Goal: Navigation & Orientation: Understand site structure

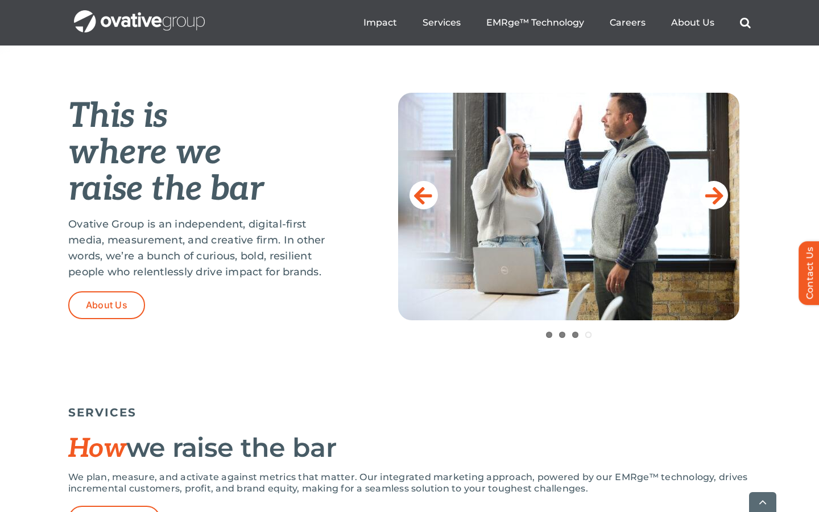
scroll to position [439, 0]
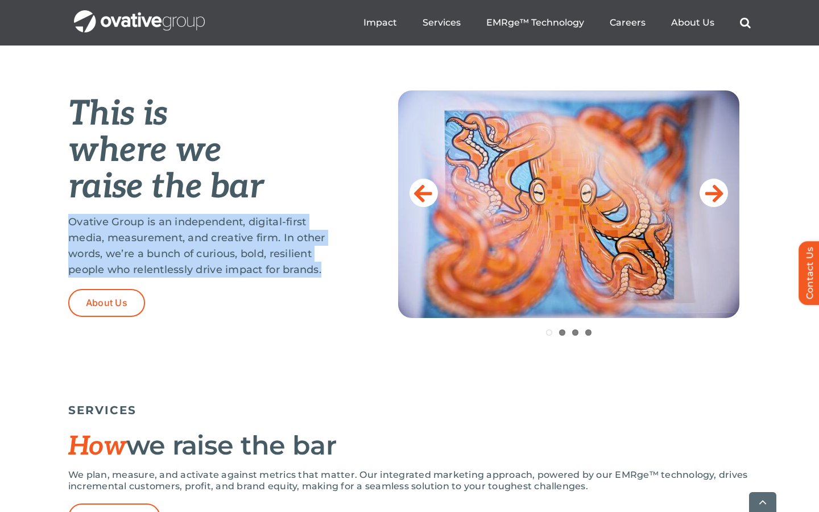
drag, startPoint x: 71, startPoint y: 219, endPoint x: 337, endPoint y: 275, distance: 271.8
click at [337, 275] on p "Ovative Group is an independent, digital-first media, measurement, and creative…" at bounding box center [204, 246] width 273 height 64
copy p "Ovative Group is an independent, digital-first media, measurement, and creative…"
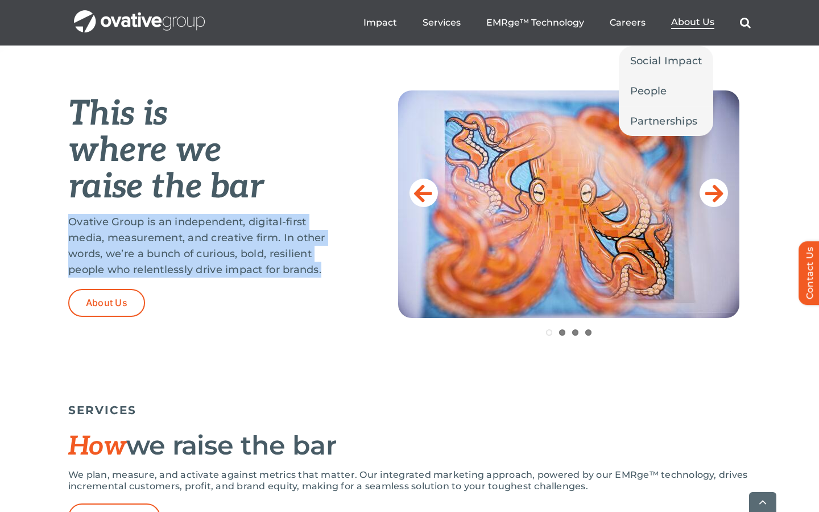
click at [695, 20] on span "About Us" at bounding box center [692, 22] width 43 height 11
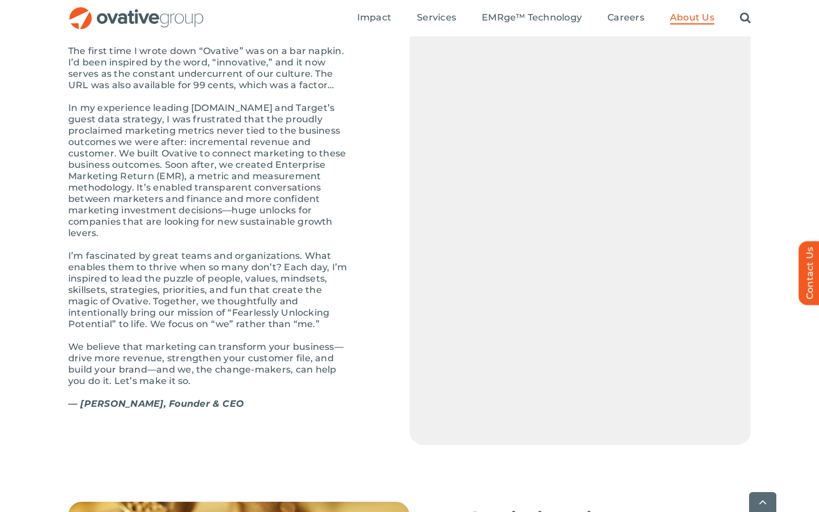
scroll to position [1256, 0]
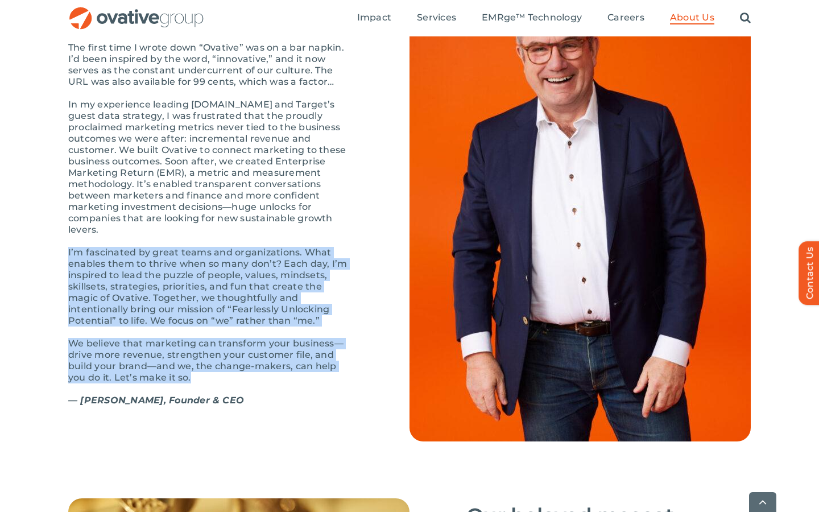
drag, startPoint x: 68, startPoint y: 274, endPoint x: 195, endPoint y: 399, distance: 178.2
click at [195, 399] on div "The first time I wrote down “Ovative” was on a bar napkin. I’d been inspired by…" at bounding box center [210, 230] width 285 height 376
copy div "I’m fascinated by great teams and organizations. What enables them to thrive wh…"
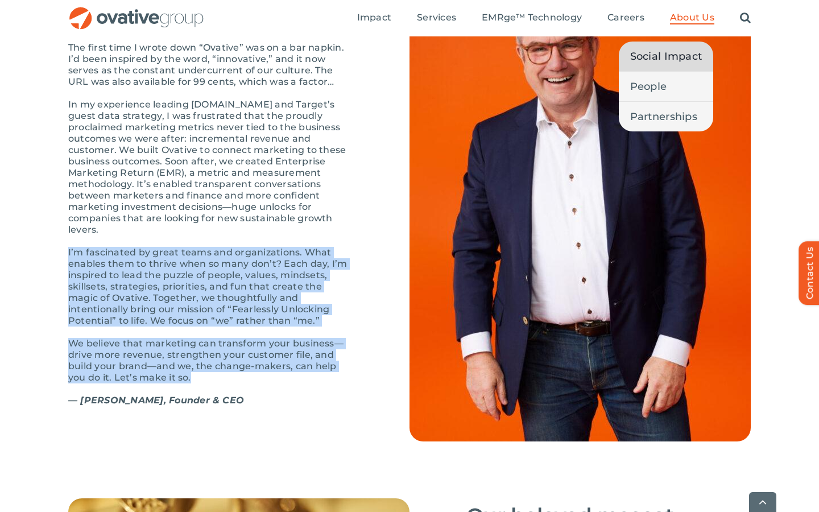
click at [657, 59] on span "Social Impact" at bounding box center [666, 56] width 72 height 16
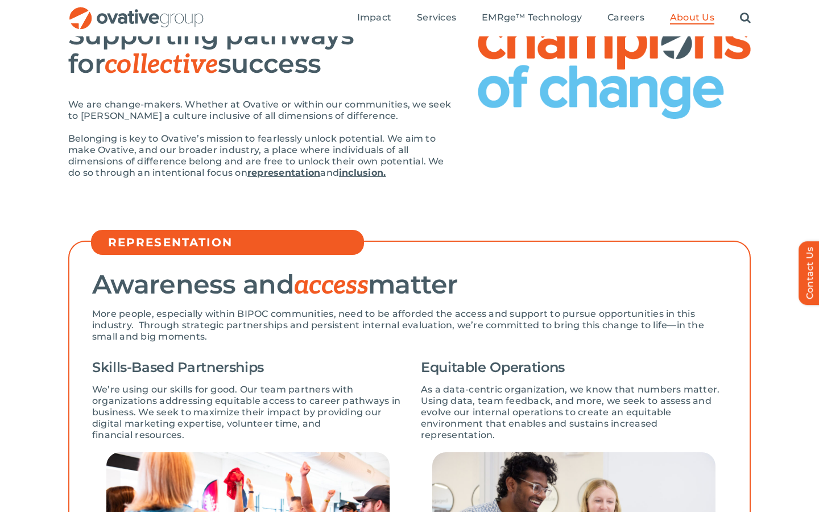
scroll to position [134, 0]
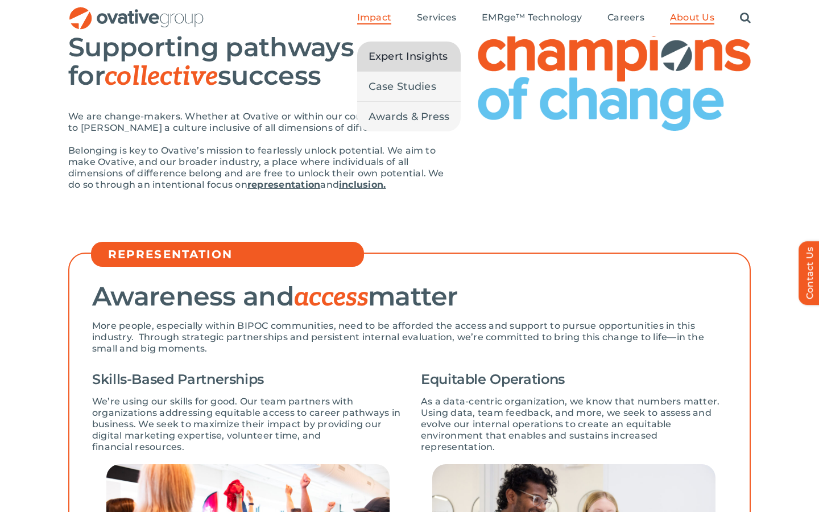
click at [392, 58] on span "Expert Insights" at bounding box center [409, 56] width 80 height 16
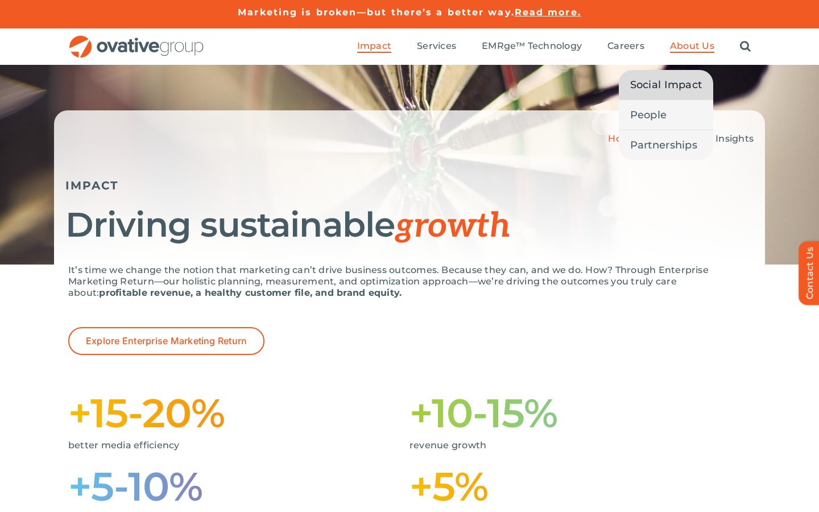
click at [676, 90] on span "Social Impact" at bounding box center [666, 85] width 72 height 16
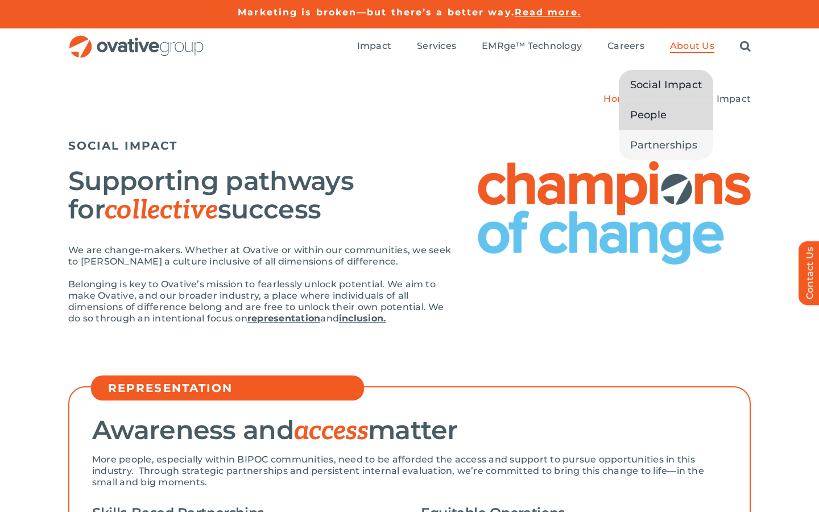
click at [639, 121] on span "People" at bounding box center [648, 115] width 37 height 16
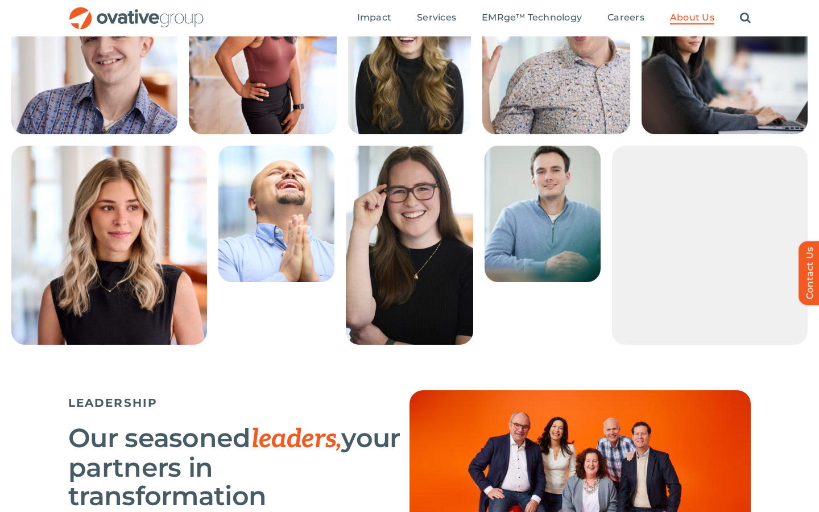
scroll to position [306, 0]
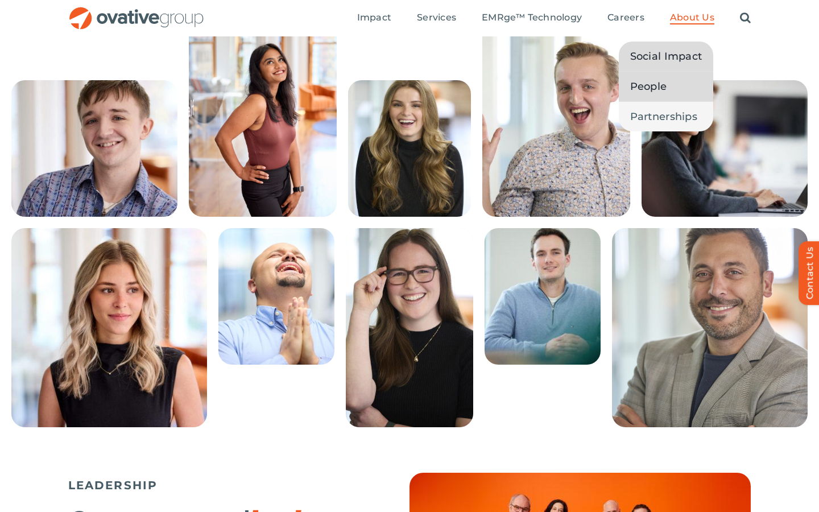
click at [667, 60] on span "Social Impact" at bounding box center [666, 56] width 72 height 16
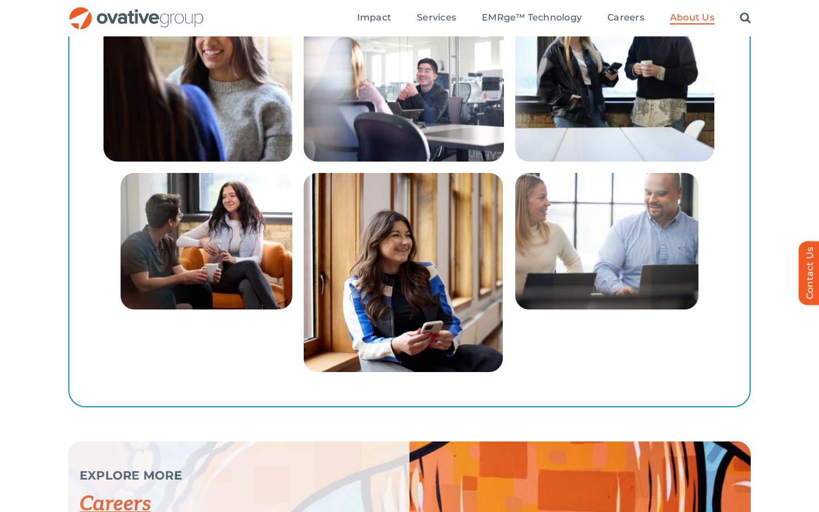
scroll to position [1598, 0]
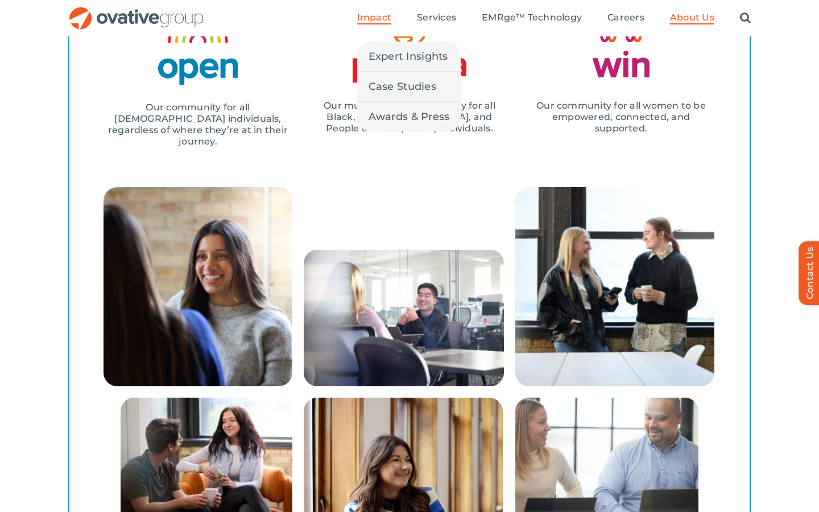
click at [374, 20] on span "Impact" at bounding box center [374, 17] width 34 height 11
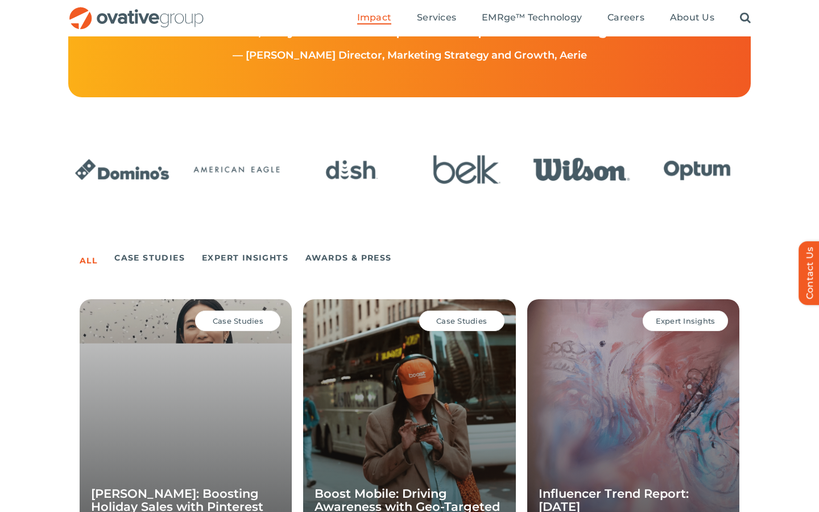
scroll to position [307, 0]
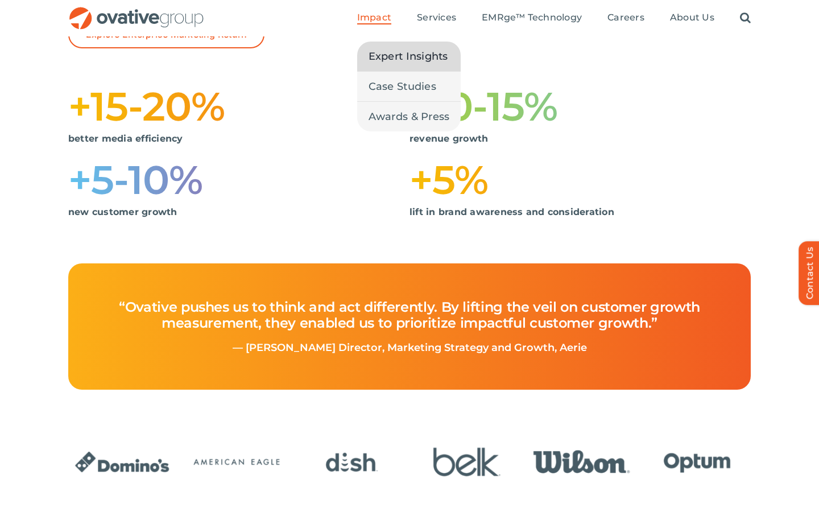
click at [394, 64] on span "Expert Insights" at bounding box center [409, 56] width 80 height 16
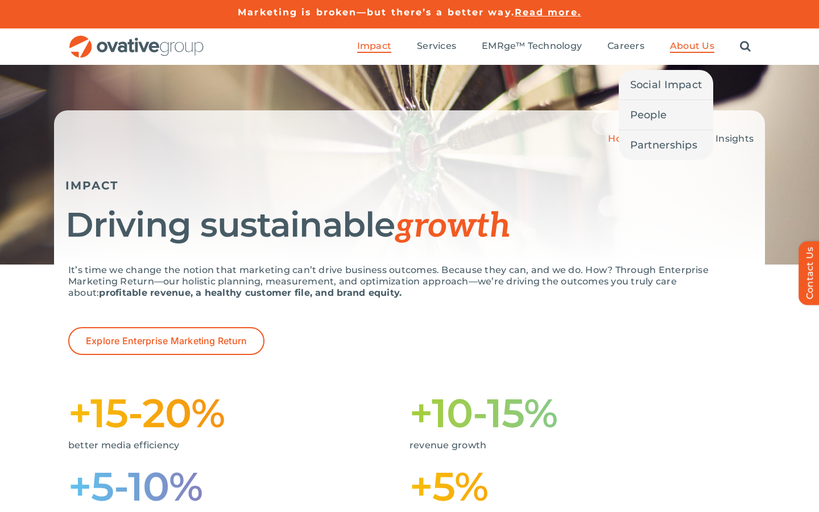
click at [679, 44] on span "About Us" at bounding box center [692, 45] width 44 height 11
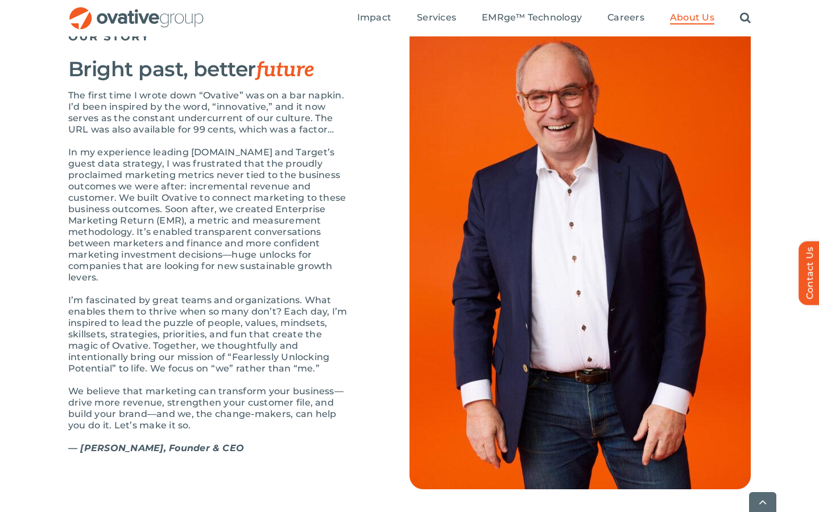
scroll to position [1211, 0]
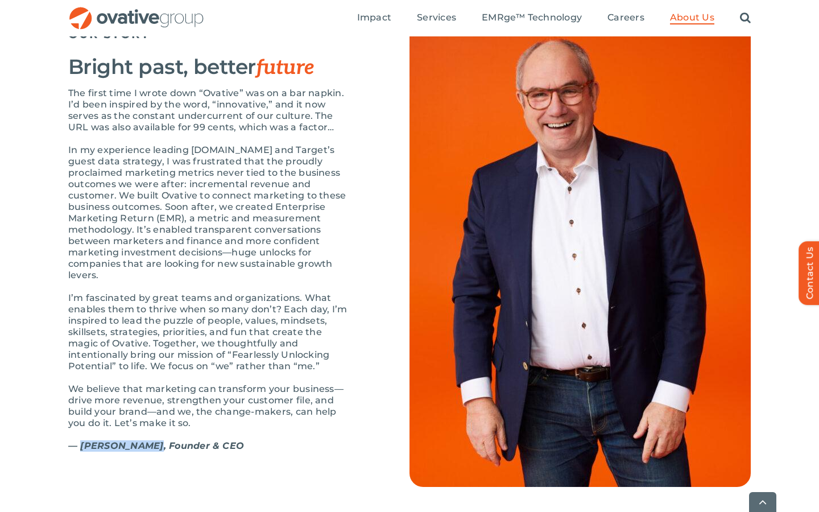
drag, startPoint x: 81, startPoint y: 470, endPoint x: 147, endPoint y: 474, distance: 66.1
click at [147, 451] on strong "— Dale Nitschke, Founder & CEO" at bounding box center [156, 445] width 176 height 11
copy strong "Dale Nitschke"
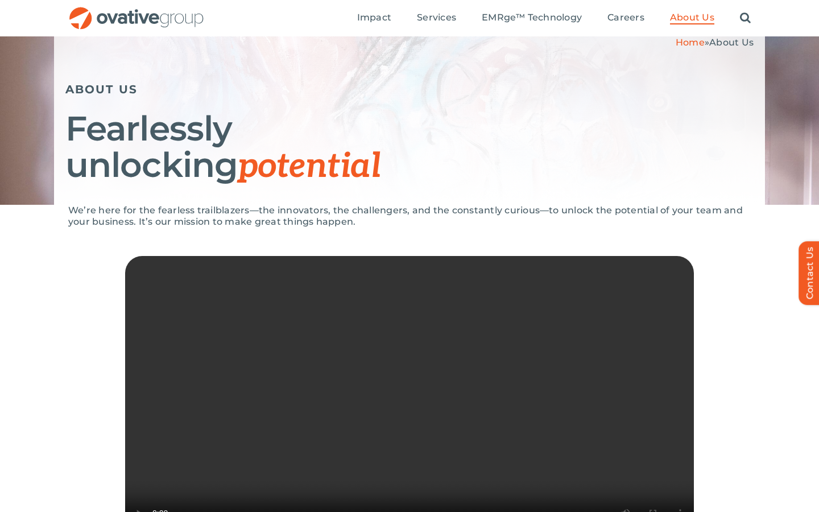
scroll to position [0, 0]
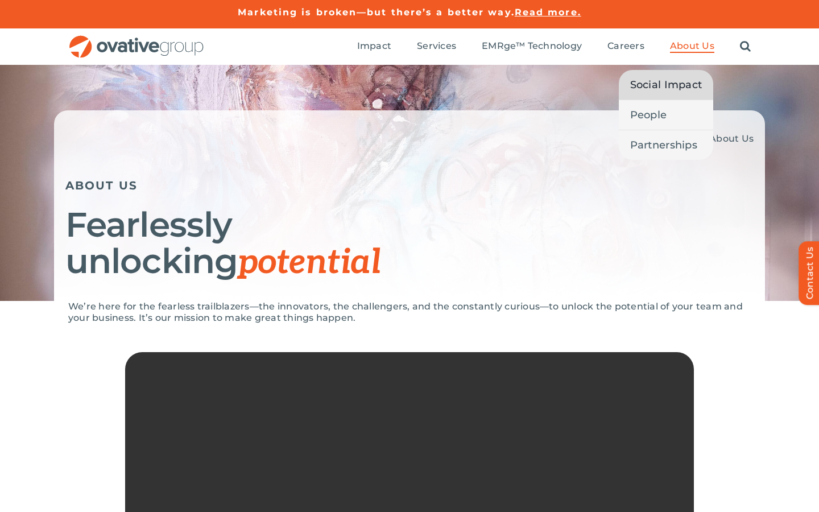
click at [674, 79] on span "Social Impact" at bounding box center [666, 85] width 72 height 16
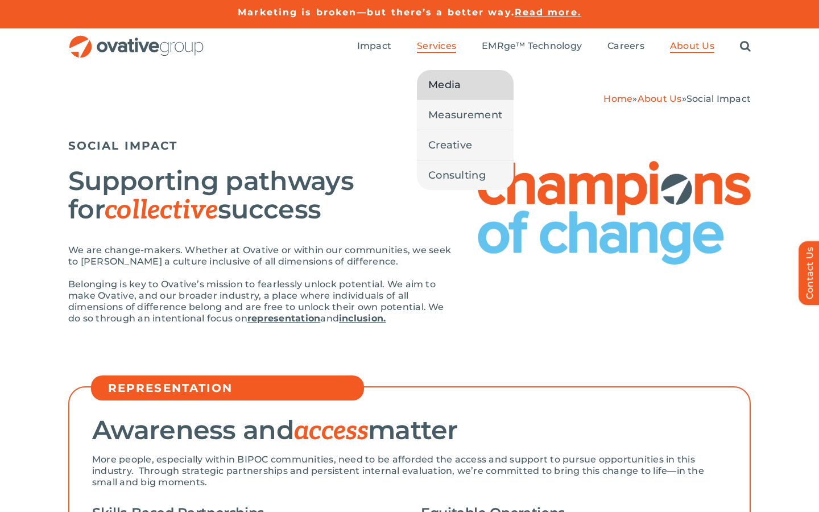
click at [441, 81] on span "Media" at bounding box center [444, 85] width 32 height 16
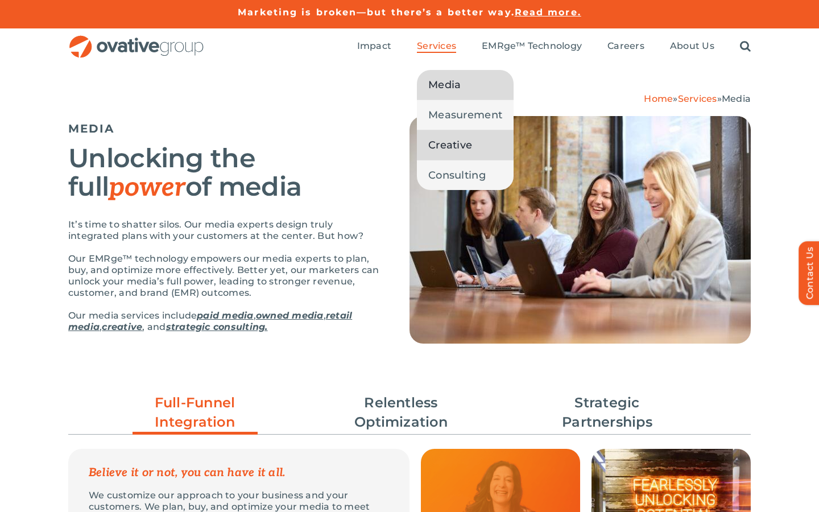
click at [446, 137] on link "Creative" at bounding box center [465, 145] width 97 height 30
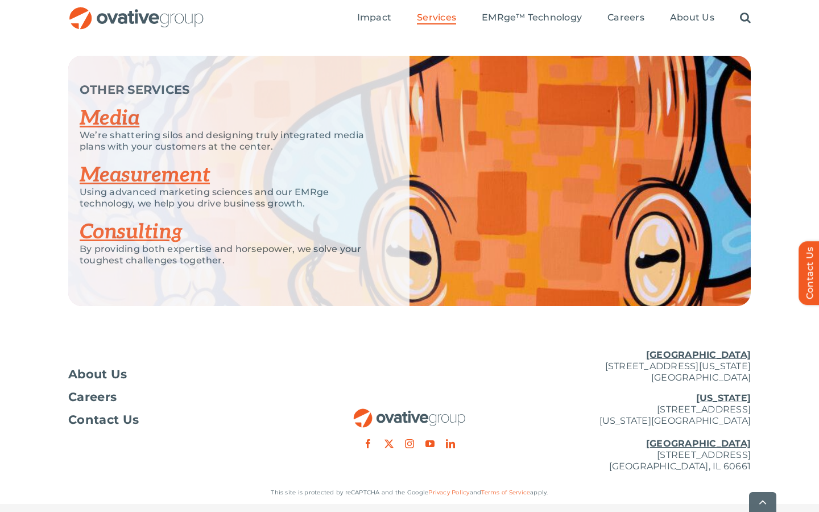
scroll to position [1755, 0]
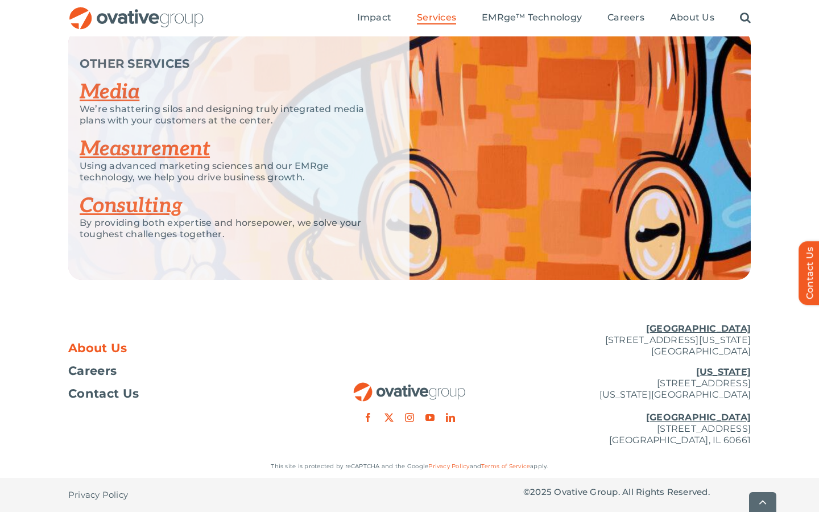
click at [94, 347] on span "About Us" at bounding box center [97, 348] width 59 height 11
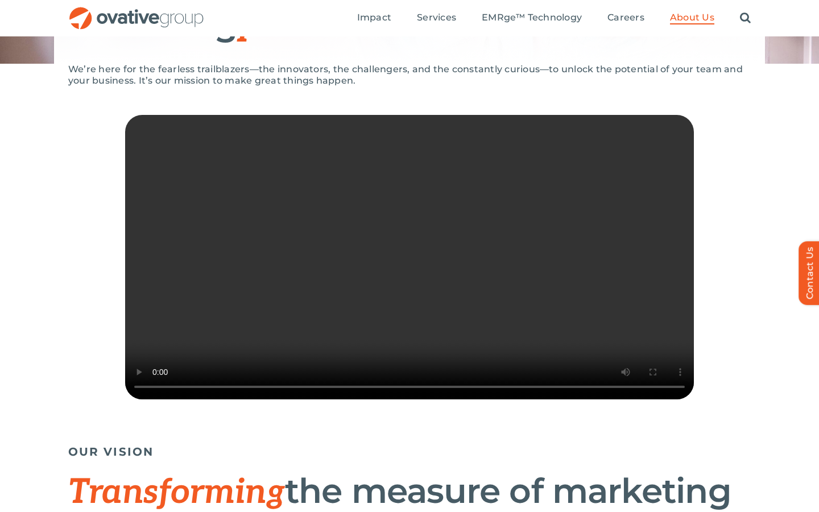
scroll to position [211, 0]
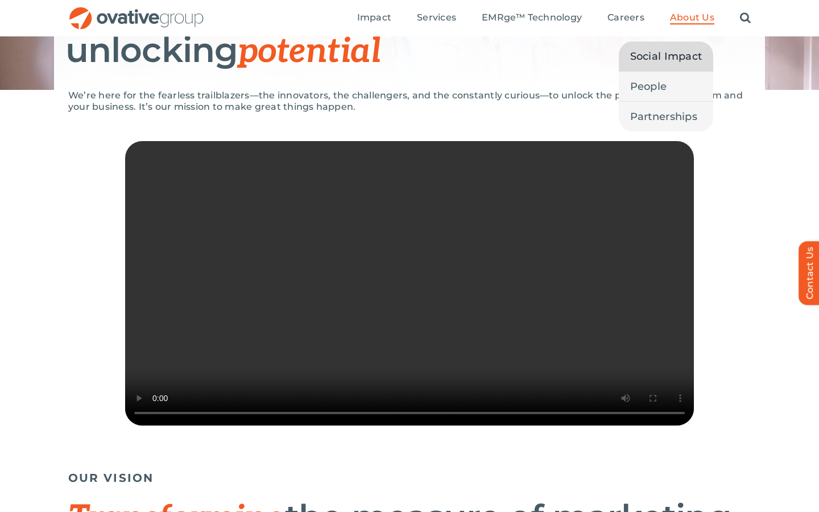
click at [662, 67] on link "Social Impact" at bounding box center [666, 57] width 95 height 30
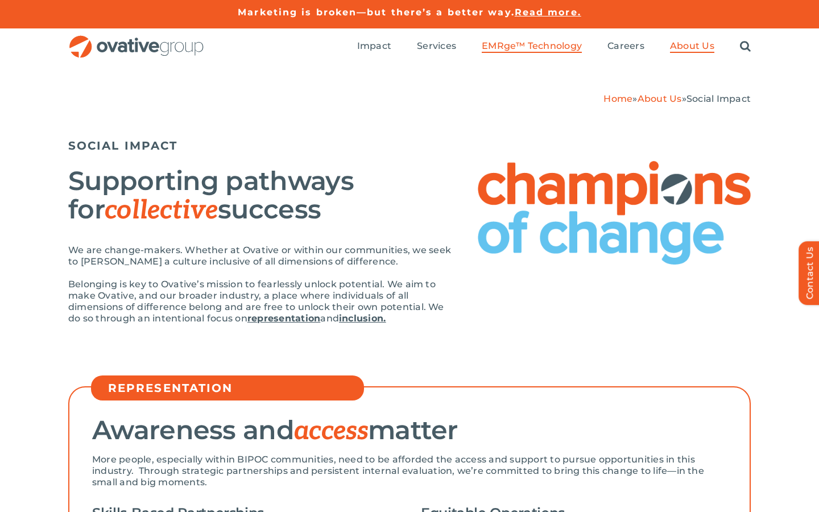
click at [524, 42] on span "EMRge™ Technology" at bounding box center [532, 45] width 100 height 11
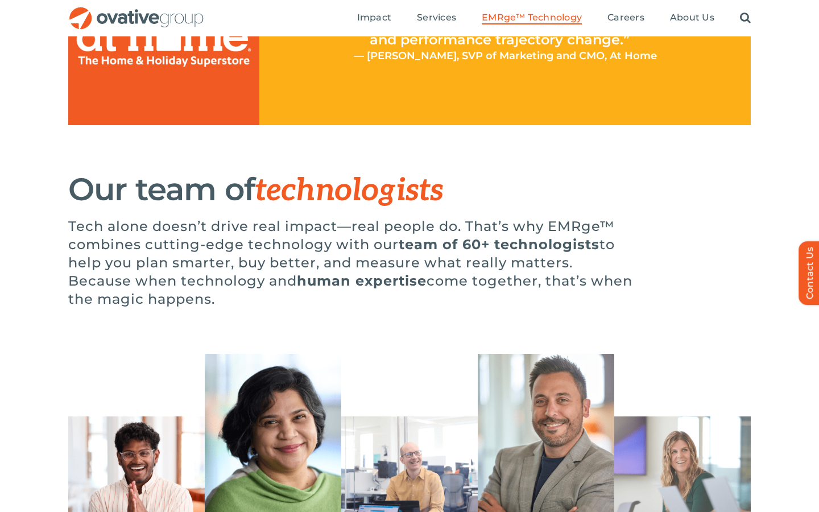
scroll to position [2937, 0]
